Goal: Transaction & Acquisition: Register for event/course

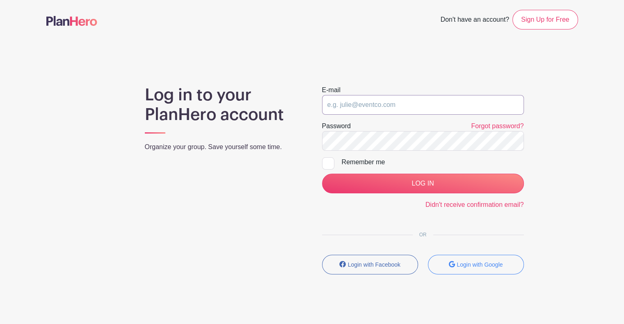
type input "[EMAIL_ADDRESS][PERSON_NAME][DOMAIN_NAME]"
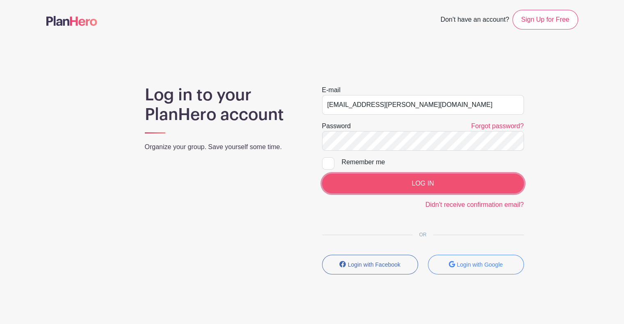
click at [438, 182] on input "LOG IN" at bounding box center [423, 184] width 202 height 20
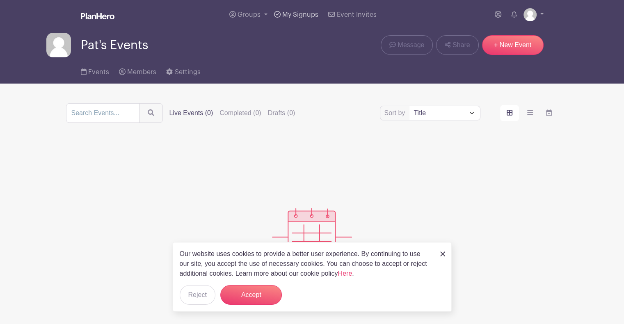
click at [305, 11] on span "My Signups" at bounding box center [300, 14] width 36 height 7
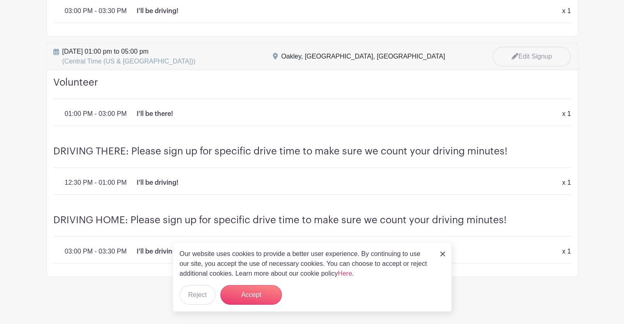
scroll to position [967, 0]
click at [262, 290] on button "Accept" at bounding box center [250, 295] width 61 height 20
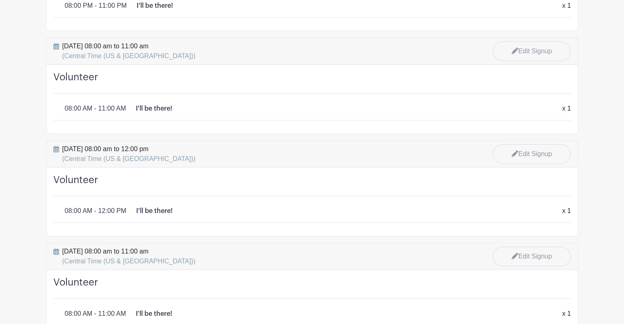
scroll to position [0, 0]
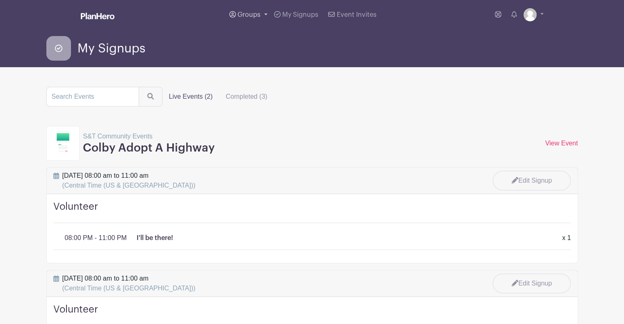
click at [246, 14] on span "Groups" at bounding box center [248, 14] width 23 height 7
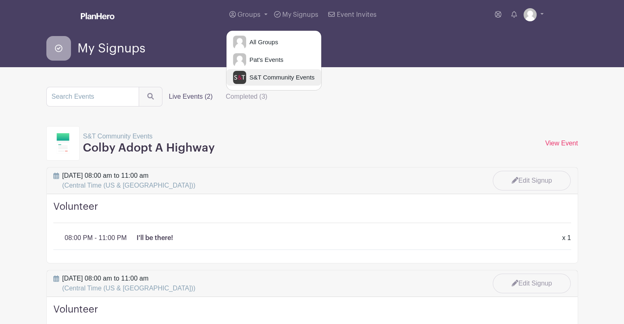
click at [264, 74] on span "S&T Community Events" at bounding box center [280, 77] width 68 height 9
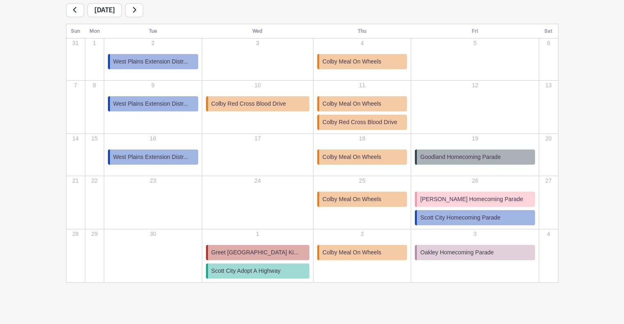
scroll to position [149, 0]
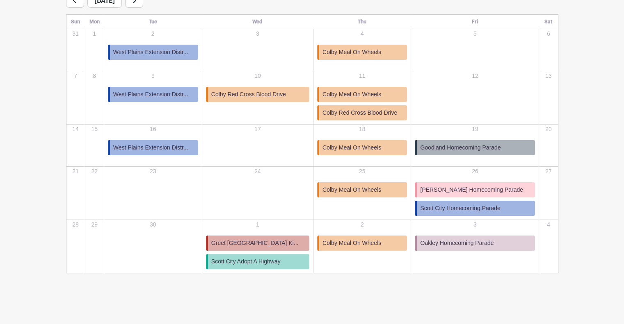
drag, startPoint x: 369, startPoint y: 204, endPoint x: 522, endPoint y: 82, distance: 195.7
click at [522, 82] on div "12" at bounding box center [474, 92] width 127 height 41
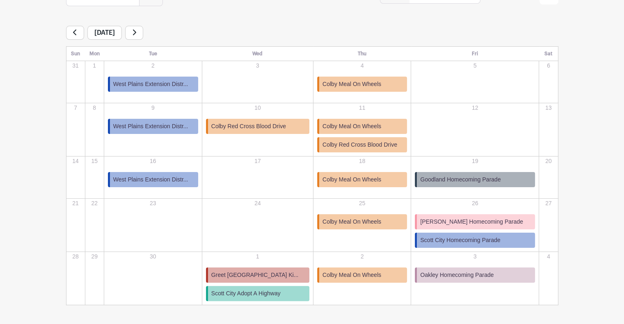
scroll to position [115, 0]
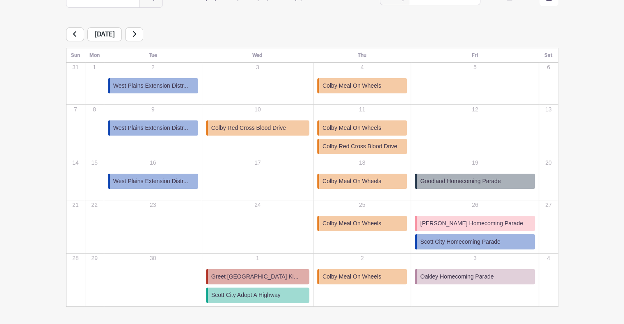
click at [493, 278] on span "Oakley Homecoming Parade" at bounding box center [456, 277] width 73 height 9
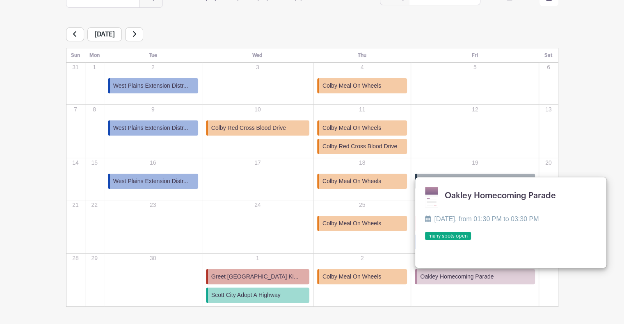
click at [425, 241] on link at bounding box center [425, 241] width 0 height 0
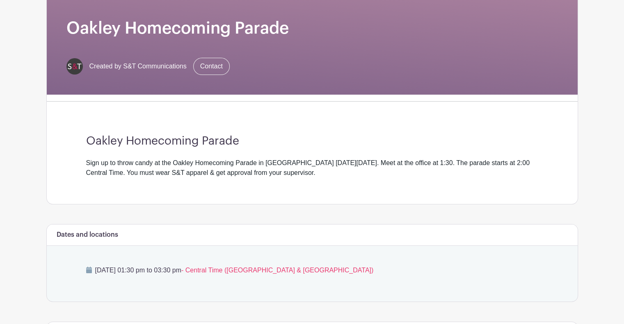
scroll to position [56, 0]
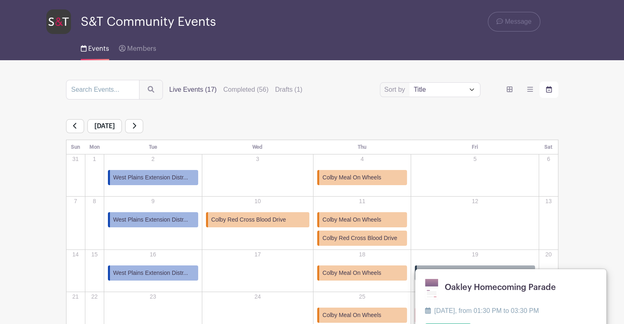
scroll to position [149, 0]
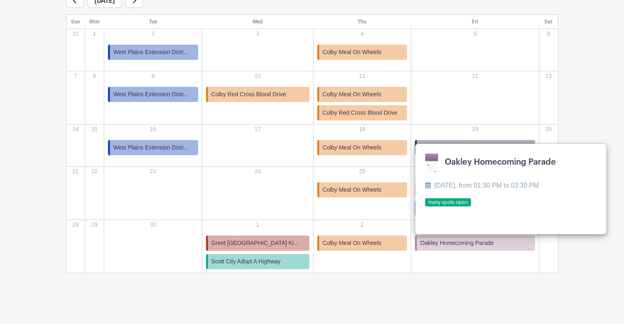
click at [533, 311] on main "Groups All Groups Pat's Events S&T Community Events My Signups Event Invites My…" at bounding box center [312, 87] width 624 height 473
click at [425, 207] on link at bounding box center [425, 207] width 0 height 0
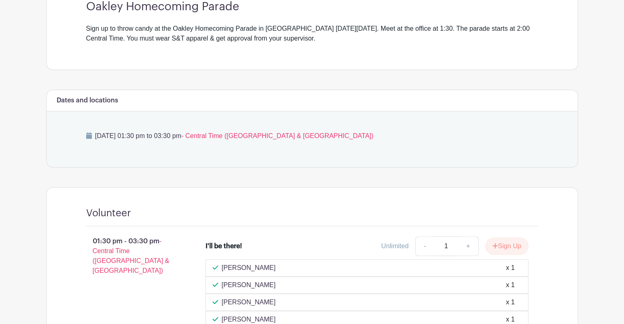
scroll to position [126, 0]
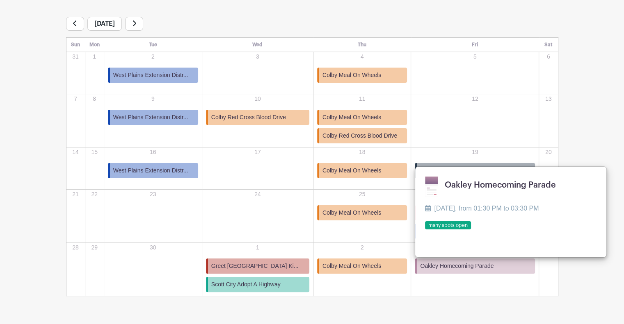
scroll to position [149, 0]
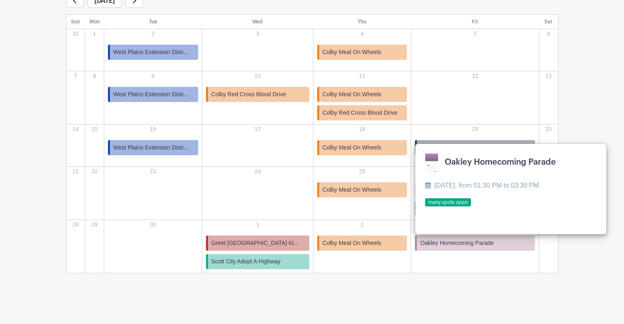
click at [448, 142] on link "Goodland Homecoming Parade" at bounding box center [474, 147] width 120 height 15
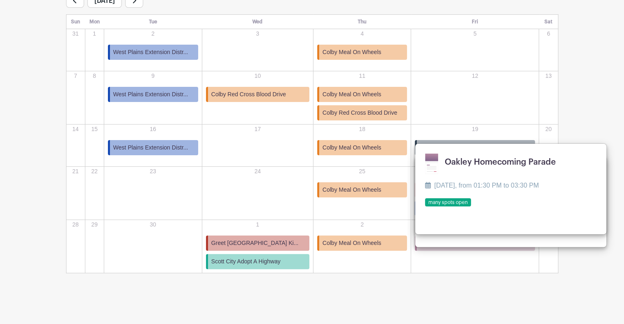
click at [445, 141] on link "Goodland Homecoming Parade" at bounding box center [474, 147] width 120 height 15
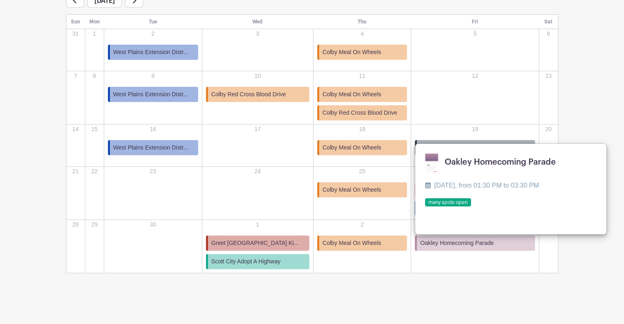
click at [453, 241] on span "Oakley Homecoming Parade" at bounding box center [456, 243] width 73 height 9
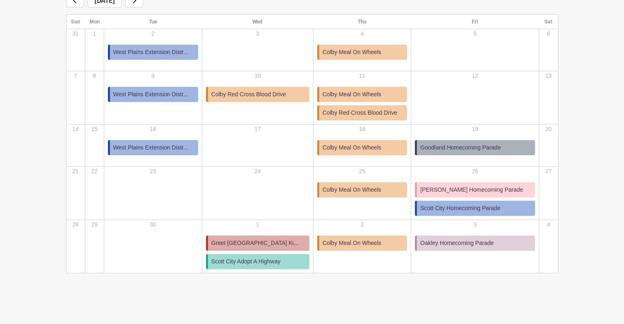
scroll to position [0, 0]
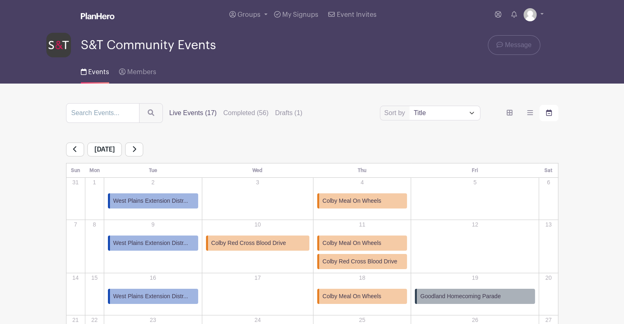
click at [143, 147] on link at bounding box center [134, 150] width 18 height 14
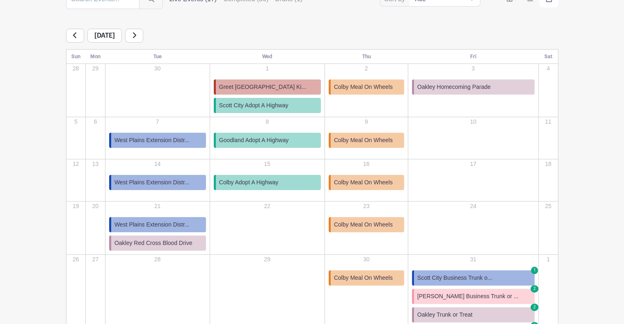
scroll to position [113, 0]
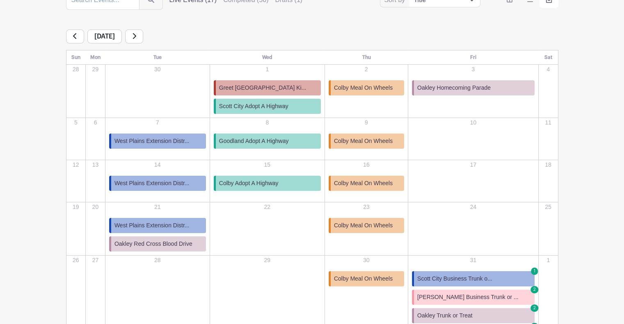
click at [264, 139] on span "Goodland Adopt A Highway" at bounding box center [254, 141] width 70 height 9
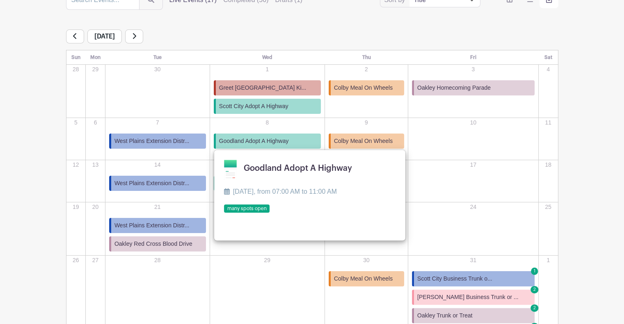
click at [224, 213] on link at bounding box center [224, 213] width 0 height 0
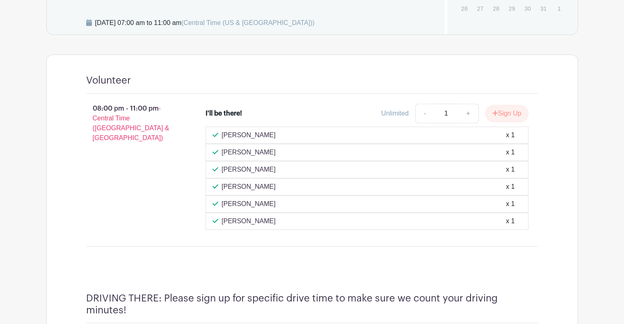
scroll to position [446, 0]
click at [504, 111] on button "Sign Up" at bounding box center [506, 113] width 43 height 17
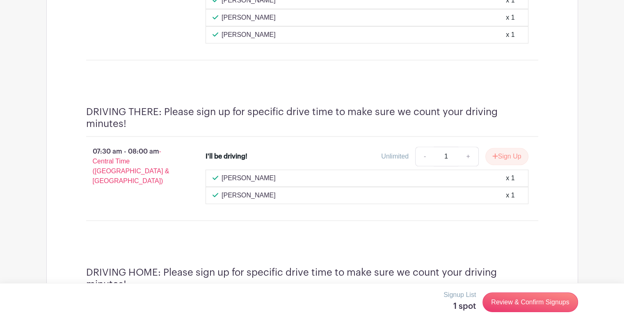
scroll to position [635, 0]
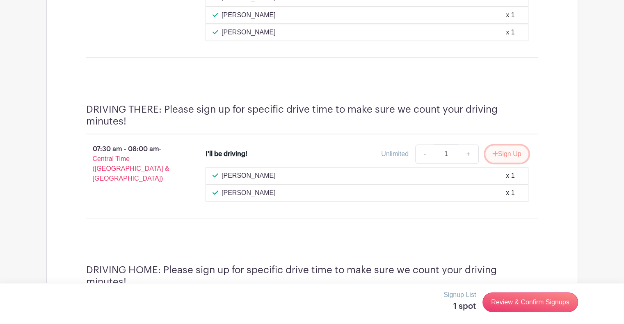
click at [512, 150] on button "Sign Up" at bounding box center [506, 154] width 43 height 17
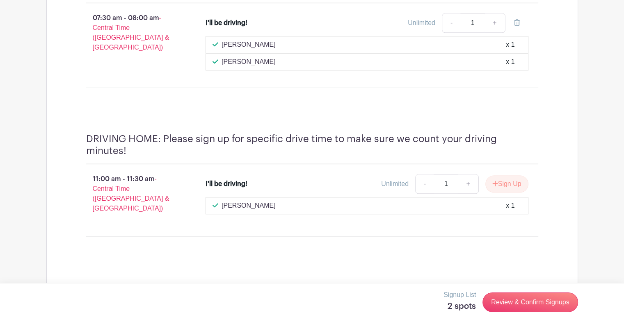
scroll to position [767, 0]
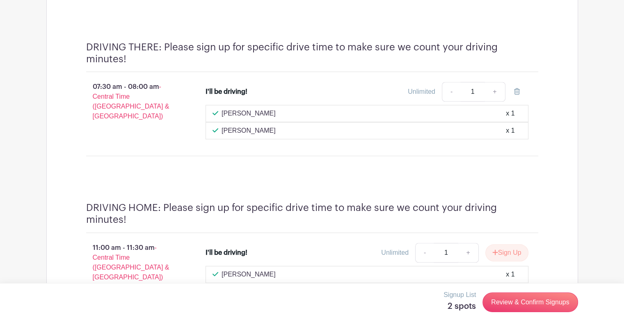
click at [560, 236] on div "Volunteer 08:00 pm - 11:00 pm - Central Time (US & Canada) I'll be there! Unlim…" at bounding box center [311, 241] width 531 height 876
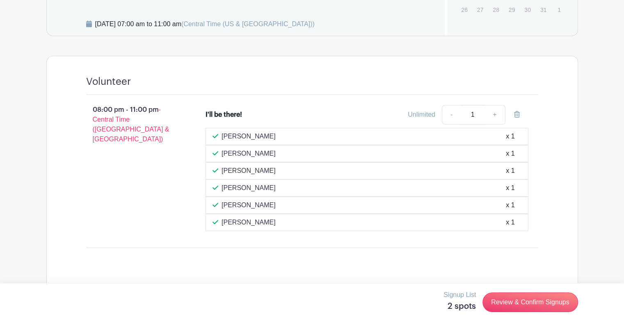
scroll to position [431, 0]
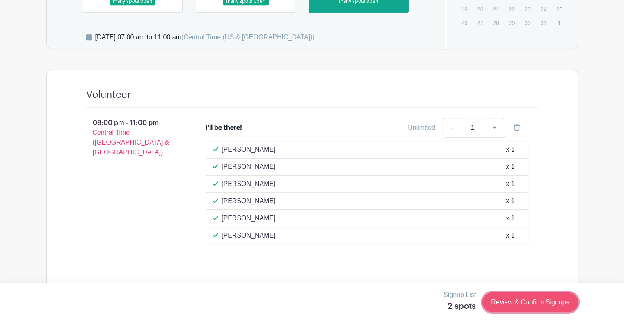
click at [519, 300] on link "Review & Confirm Signups" at bounding box center [529, 303] width 95 height 20
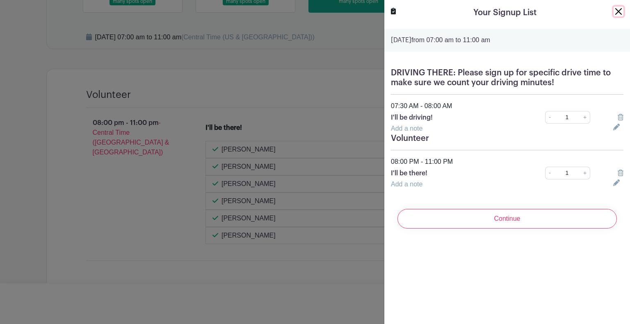
click at [613, 9] on button "Close" at bounding box center [618, 12] width 10 height 10
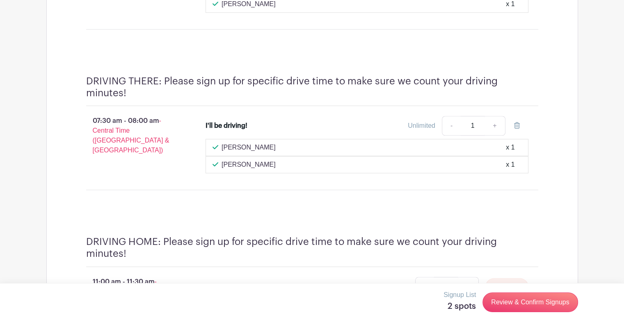
scroll to position [660, 0]
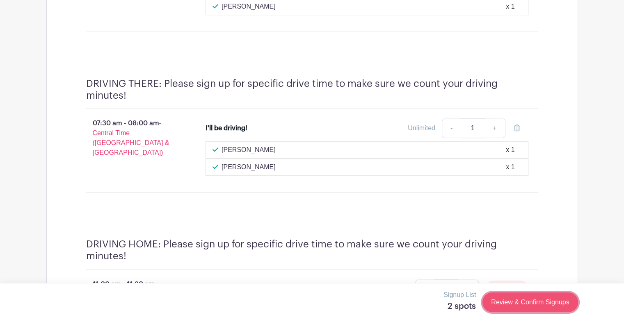
click at [529, 306] on link "Review & Confirm Signups" at bounding box center [529, 303] width 95 height 20
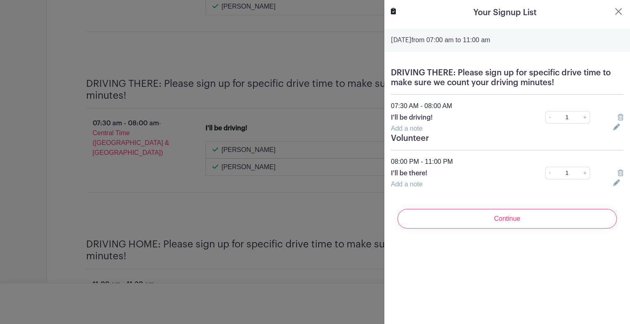
click at [333, 60] on div at bounding box center [315, 162] width 630 height 324
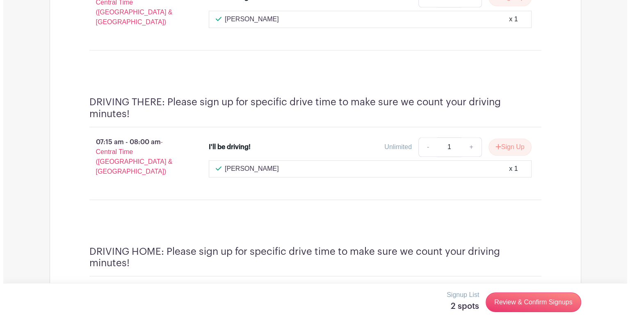
scroll to position [1034, 0]
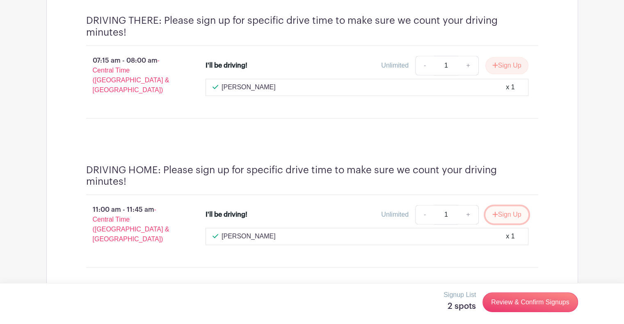
click at [508, 206] on button "Sign Up" at bounding box center [506, 214] width 43 height 17
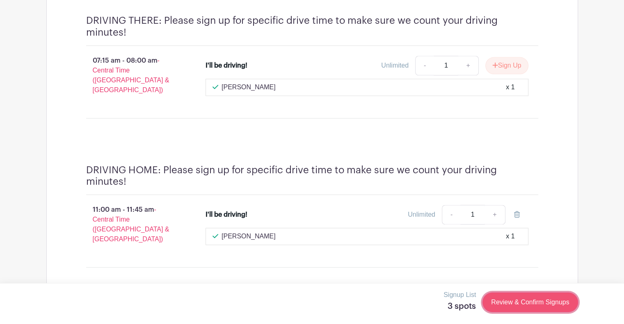
click at [528, 301] on link "Review & Confirm Signups" at bounding box center [529, 303] width 95 height 20
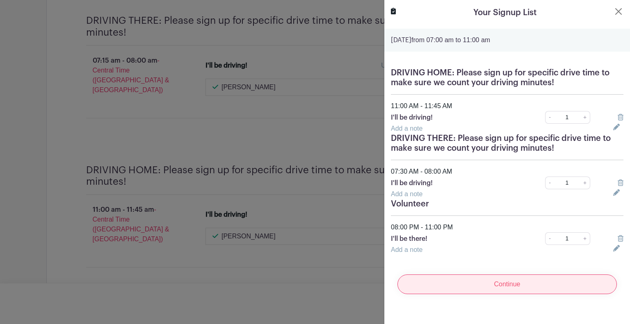
click at [512, 281] on input "Continue" at bounding box center [506, 285] width 219 height 20
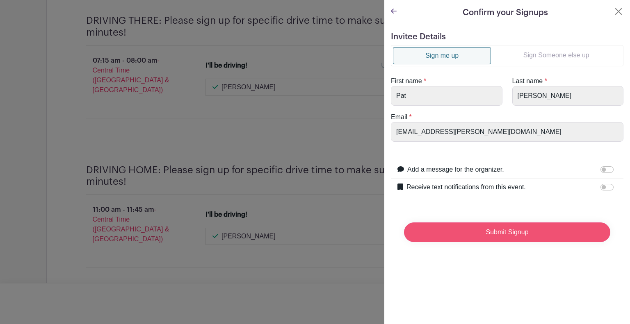
click at [514, 234] on input "Submit Signup" at bounding box center [507, 233] width 206 height 20
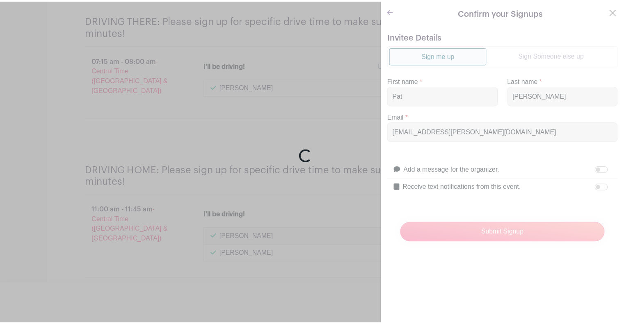
scroll to position [1068, 0]
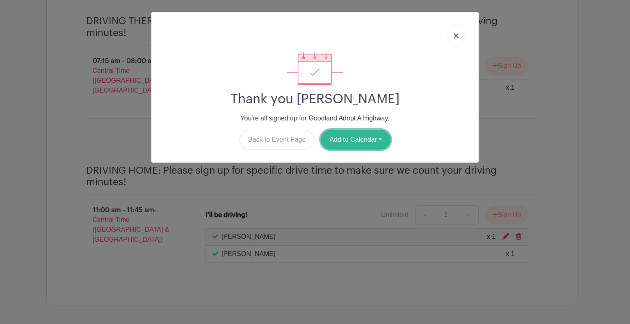
click at [360, 135] on button "Add to Calendar" at bounding box center [356, 140] width 70 height 20
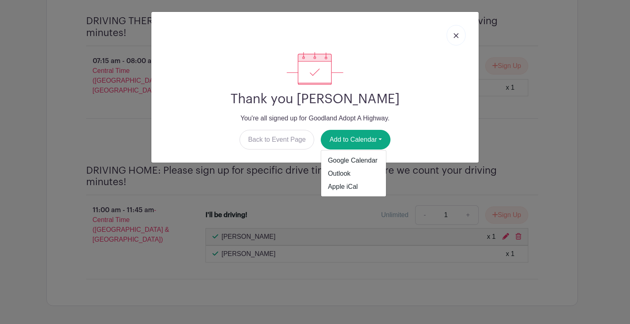
click at [455, 37] on img at bounding box center [455, 35] width 5 height 5
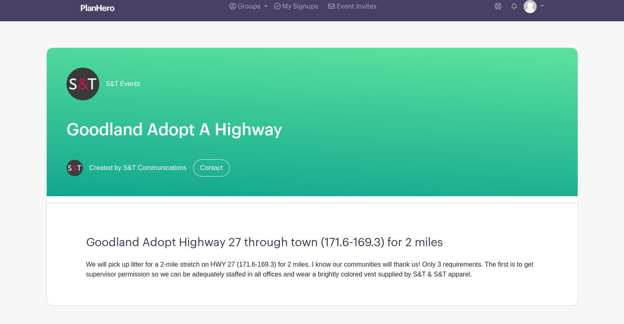
scroll to position [0, 0]
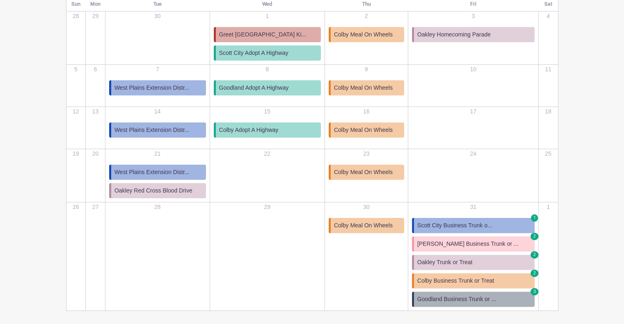
scroll to position [162, 0]
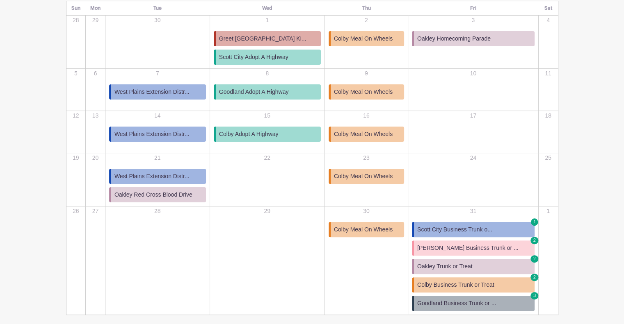
click at [489, 227] on span "Scott City Business Trunk o..." at bounding box center [454, 229] width 75 height 9
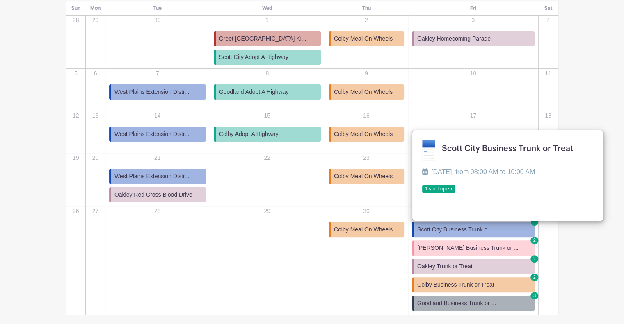
click at [313, 246] on div "29" at bounding box center [267, 227] width 114 height 41
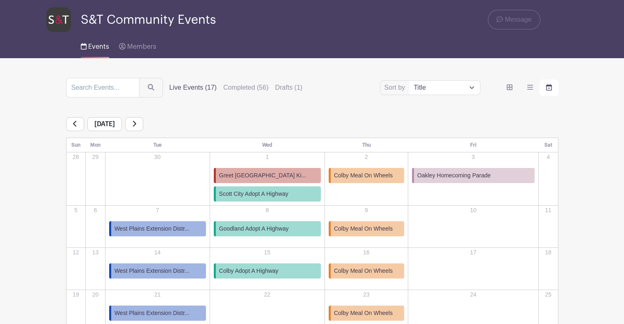
scroll to position [0, 0]
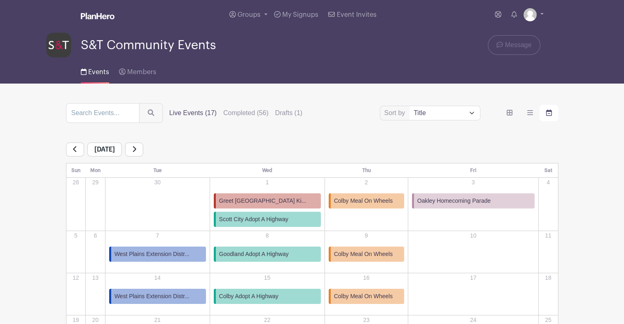
click at [143, 150] on link at bounding box center [134, 150] width 18 height 14
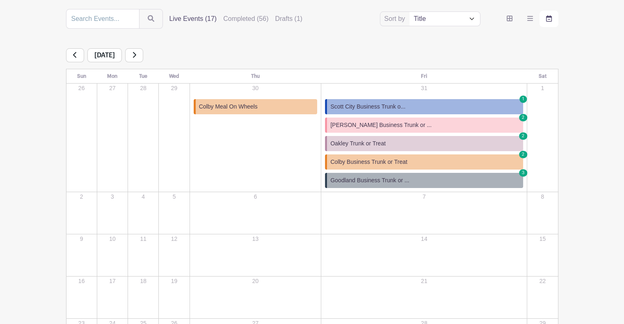
scroll to position [94, 0]
click at [143, 57] on link at bounding box center [134, 56] width 18 height 14
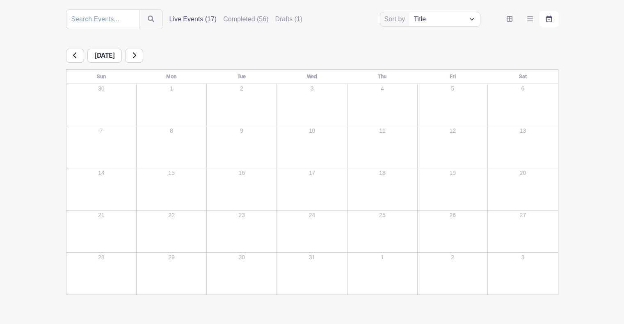
click at [75, 59] on link at bounding box center [75, 56] width 18 height 14
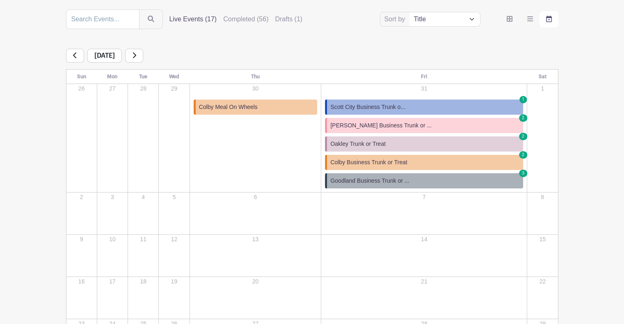
click at [75, 59] on link at bounding box center [75, 56] width 18 height 14
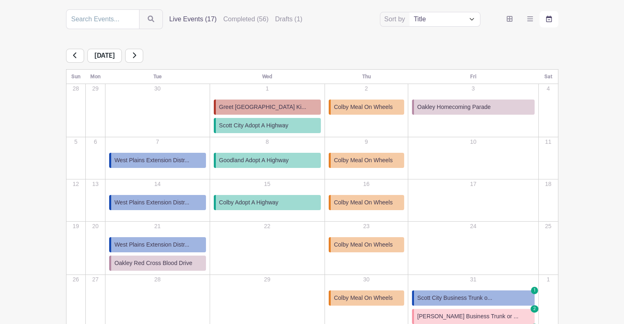
click at [181, 265] on span "Oakley Red Cross Blood Drive" at bounding box center [153, 263] width 78 height 9
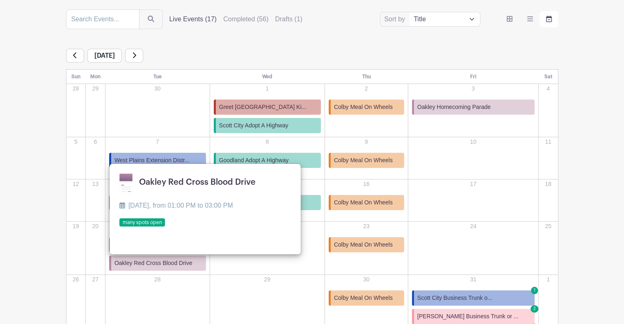
click at [119, 227] on link at bounding box center [119, 227] width 0 height 0
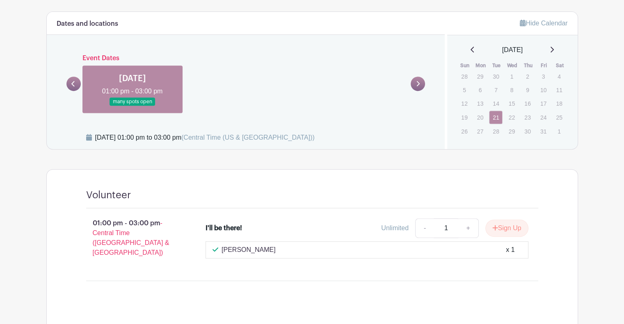
scroll to position [344, 0]
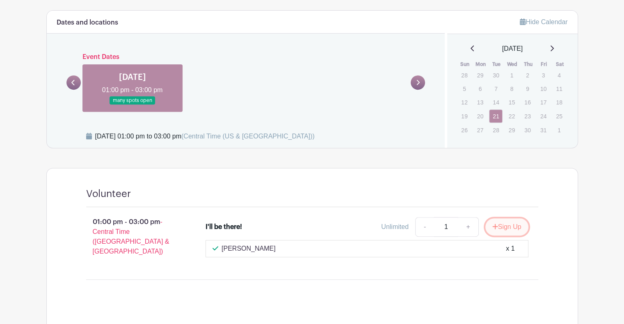
click at [510, 229] on button "Sign Up" at bounding box center [506, 227] width 43 height 17
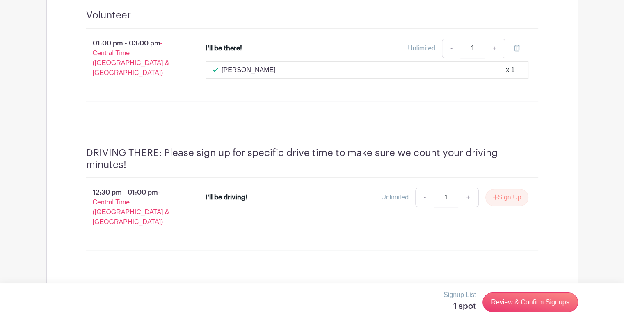
scroll to position [523, 0]
click at [507, 191] on button "Sign Up" at bounding box center [506, 197] width 43 height 17
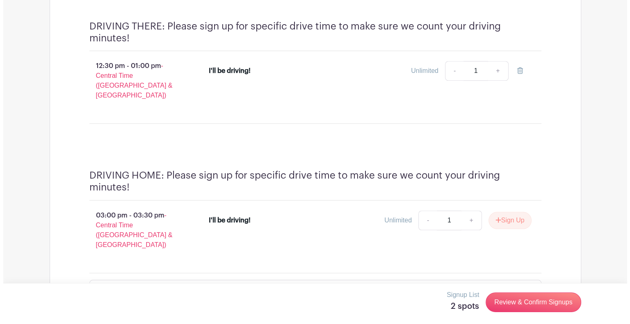
scroll to position [651, 0]
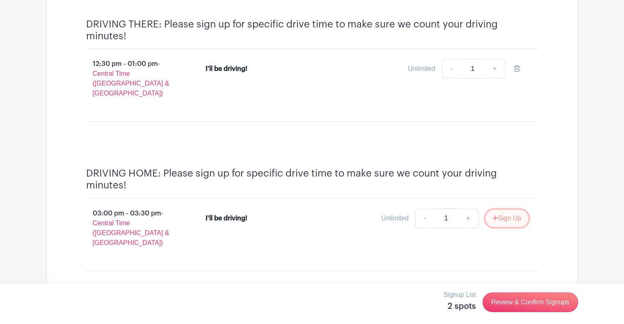
click at [506, 210] on button "Sign Up" at bounding box center [506, 218] width 43 height 17
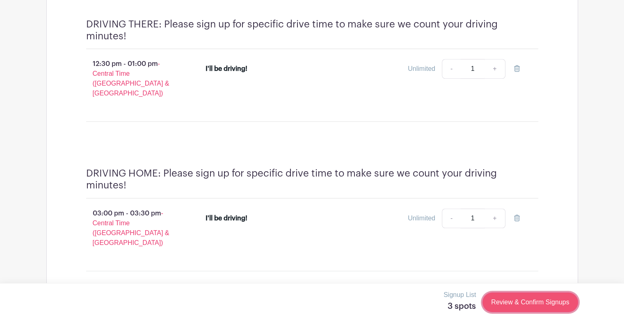
click at [541, 301] on link "Review & Confirm Signups" at bounding box center [529, 303] width 95 height 20
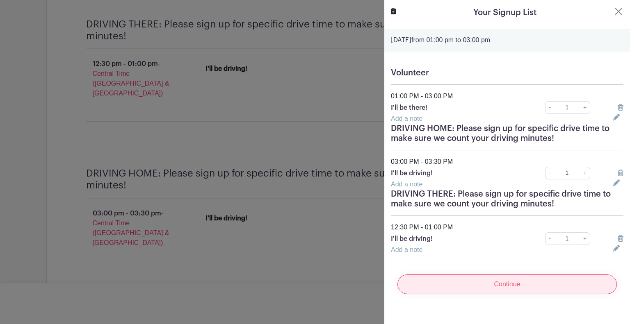
click at [521, 282] on input "Continue" at bounding box center [506, 285] width 219 height 20
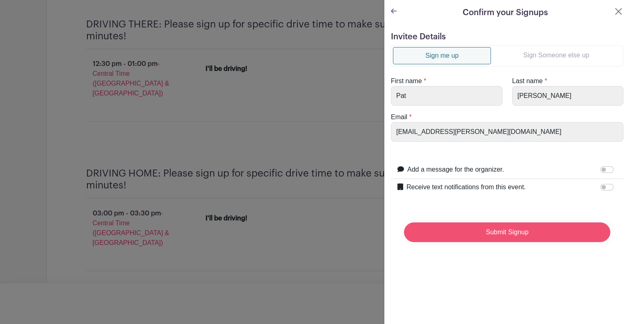
click at [491, 231] on input "Submit Signup" at bounding box center [507, 233] width 206 height 20
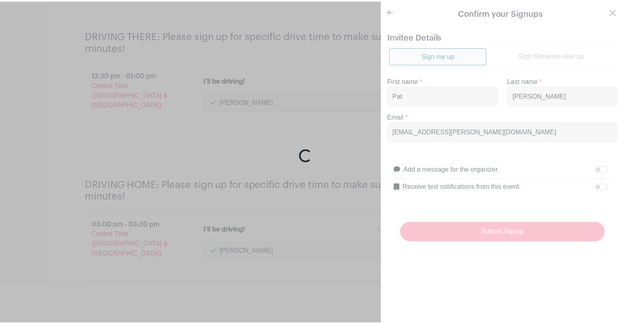
scroll to position [668, 0]
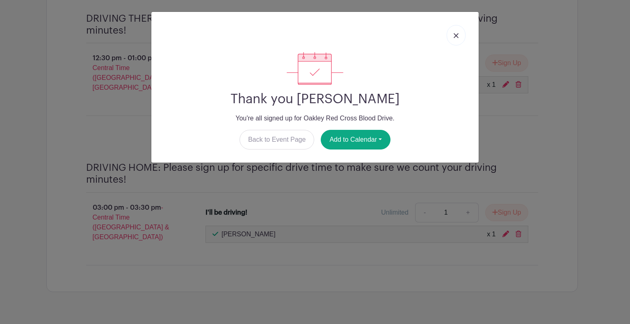
click at [457, 37] on img at bounding box center [455, 35] width 5 height 5
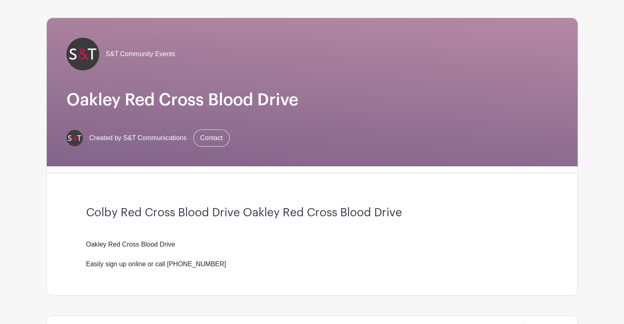
scroll to position [0, 0]
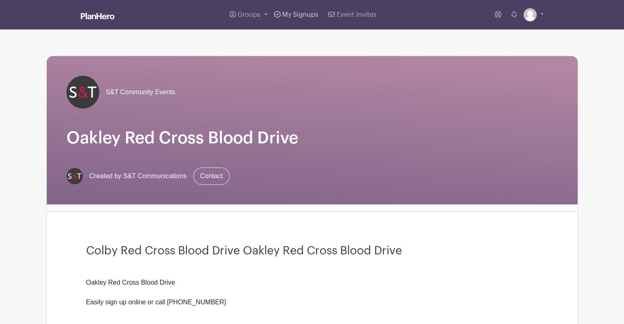
click at [295, 15] on span "My Signups" at bounding box center [300, 14] width 36 height 7
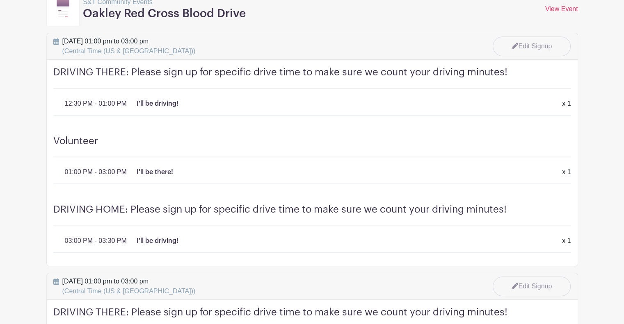
scroll to position [736, 0]
